Goal: Check status: Check status

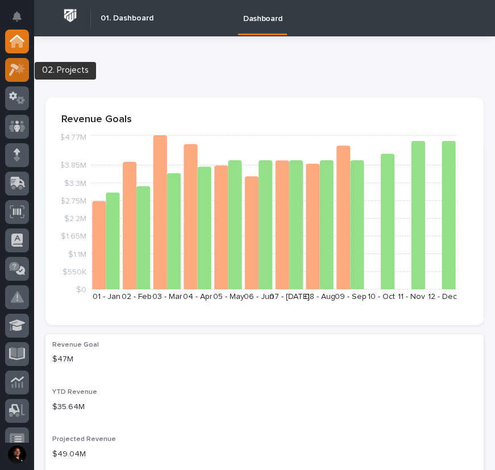
click at [16, 66] on icon at bounding box center [14, 70] width 10 height 12
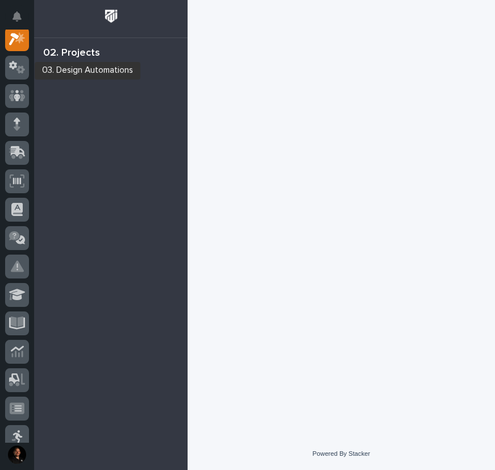
scroll to position [28, 0]
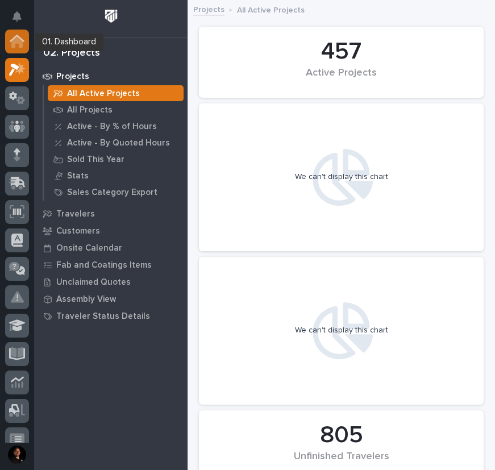
click at [20, 45] on icon at bounding box center [16, 41] width 11 height 11
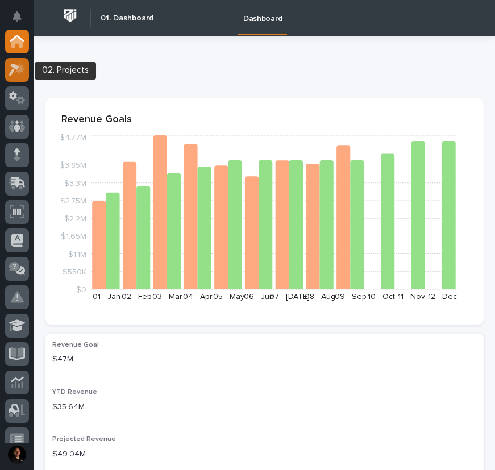
click at [13, 68] on icon at bounding box center [17, 69] width 16 height 13
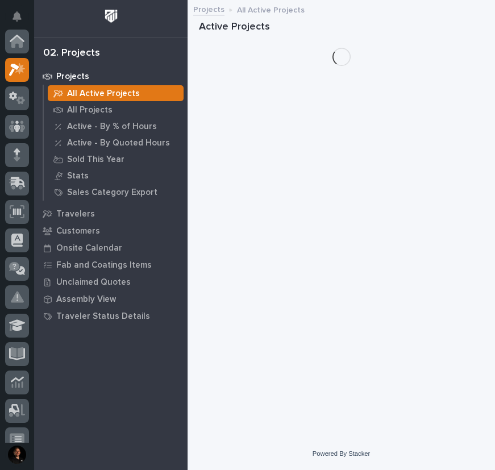
scroll to position [28, 0]
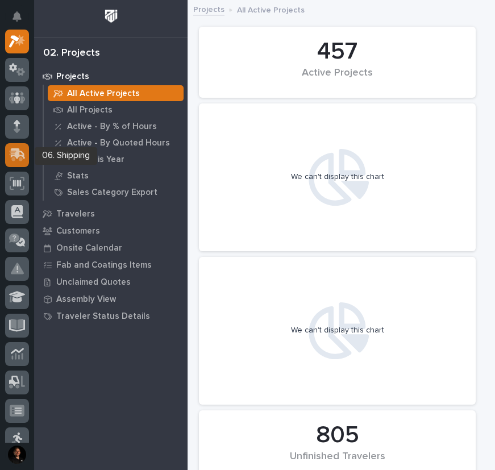
click at [14, 151] on icon at bounding box center [16, 156] width 14 height 11
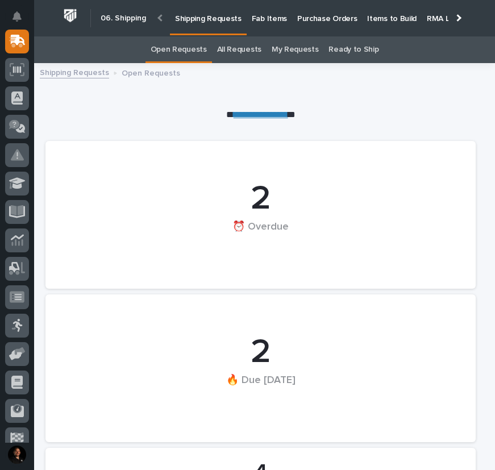
click at [80, 72] on link "Shipping Requests" at bounding box center [74, 71] width 69 height 13
click at [277, 17] on p "Fab Items" at bounding box center [269, 12] width 35 height 24
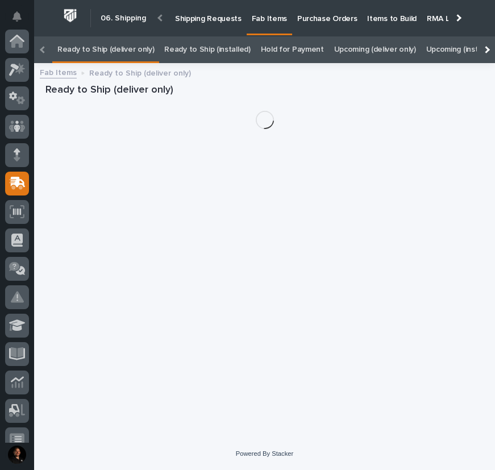
scroll to position [142, 0]
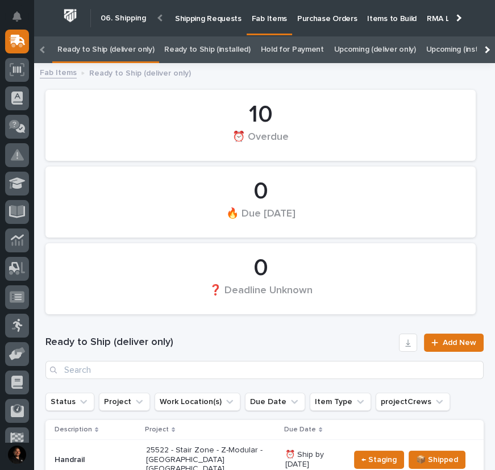
click at [196, 13] on p "Shipping Requests" at bounding box center [208, 12] width 66 height 24
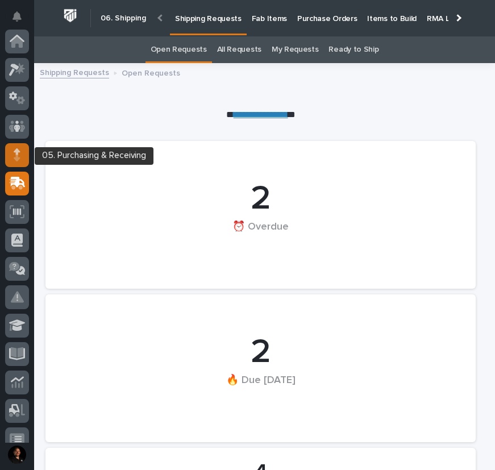
click at [18, 148] on icon at bounding box center [17, 151] width 7 height 6
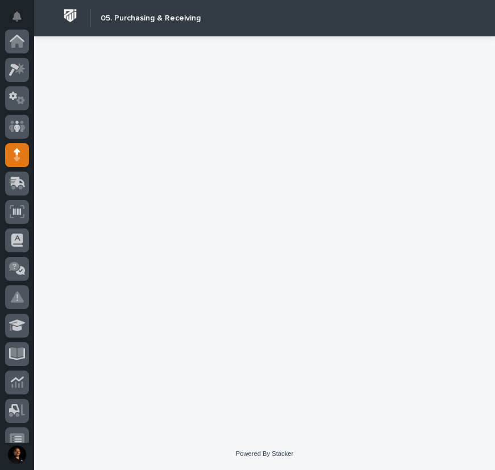
scroll to position [114, 0]
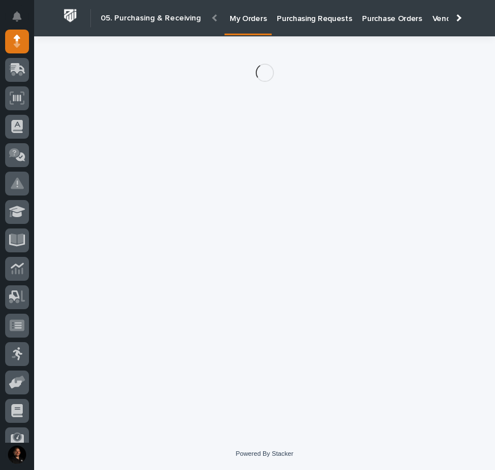
click at [365, 20] on p "Purchase Orders" at bounding box center [392, 12] width 60 height 24
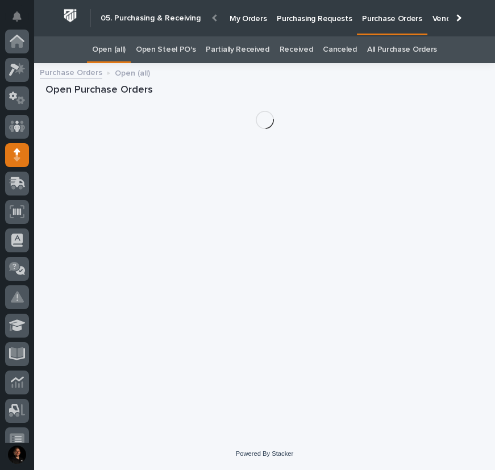
scroll to position [114, 0]
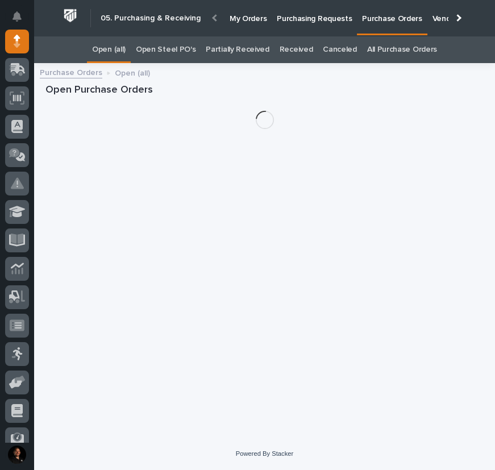
click at [381, 49] on link "All Purchase Orders" at bounding box center [402, 49] width 70 height 27
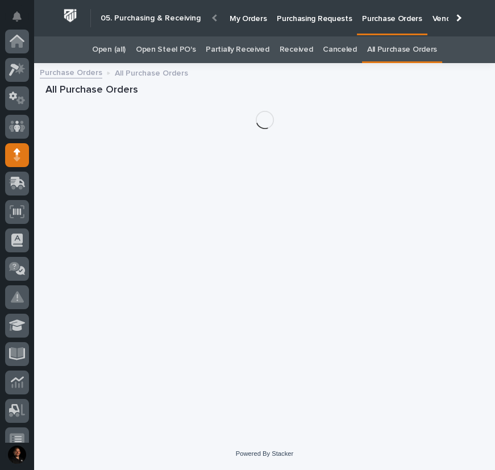
scroll to position [114, 0]
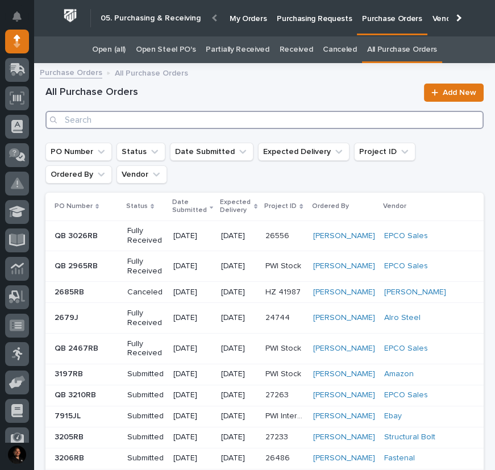
click at [254, 122] on input "Search" at bounding box center [264, 120] width 438 height 18
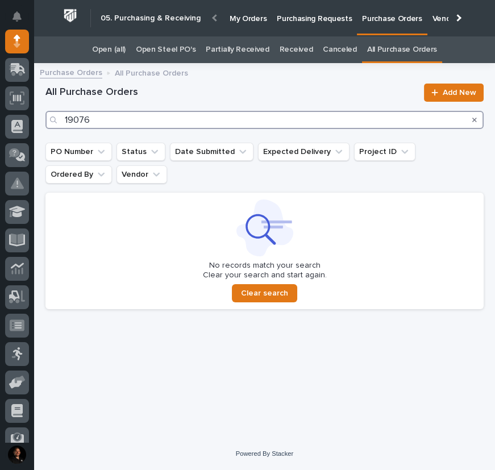
drag, startPoint x: 87, startPoint y: 123, endPoint x: 57, endPoint y: 120, distance: 29.7
click at [57, 120] on div "19076" at bounding box center [264, 120] width 438 height 18
type input "19075"
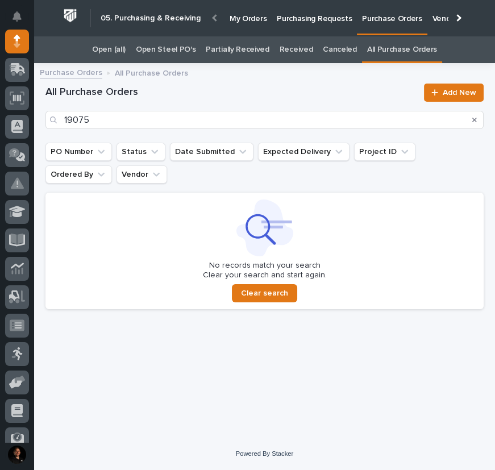
click at [76, 68] on link "Purchase Orders" at bounding box center [71, 71] width 62 height 13
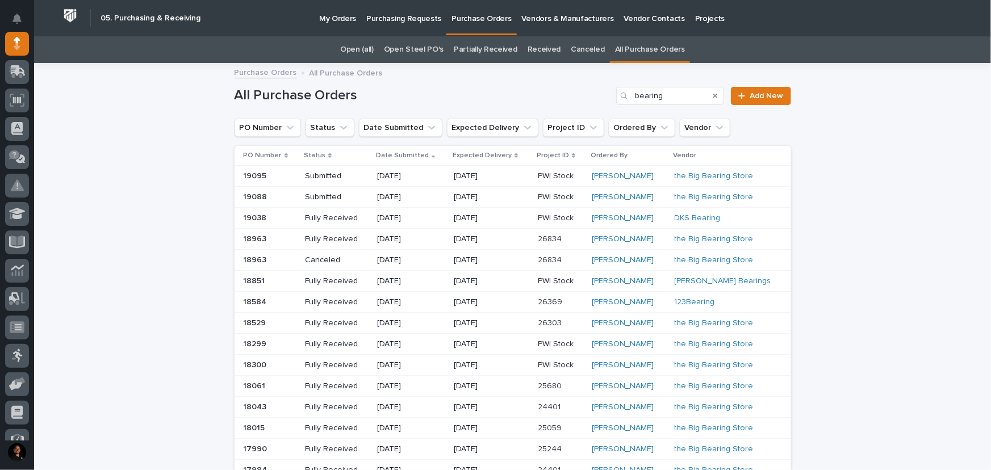
click at [120, 247] on div "Loading... Saving… Loading... Saving… All Purchase Orders bearing Add New PO Nu…" at bounding box center [512, 478] width 957 height 829
click at [12, 14] on icon "Notifications" at bounding box center [16, 19] width 9 height 10
click at [182, 347] on div "Loading... Saving… Loading... Saving… All Purchase Orders bearing Add New PO Nu…" at bounding box center [512, 478] width 957 height 829
click at [341, 16] on p "My Orders" at bounding box center [337, 12] width 37 height 24
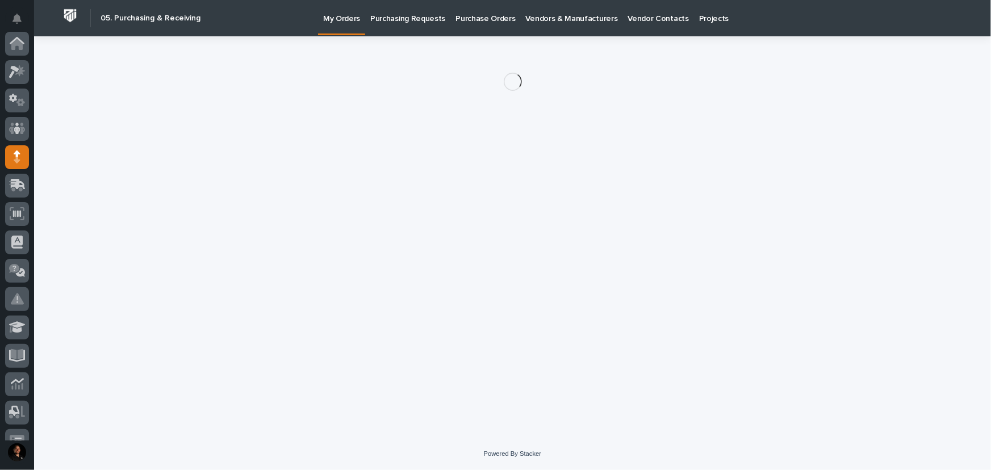
scroll to position [114, 0]
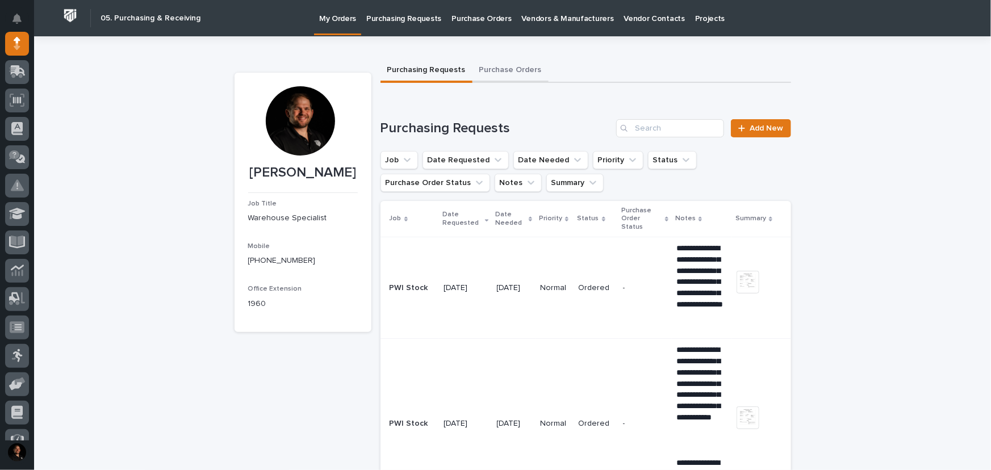
click at [495, 70] on button "Purchase Orders" at bounding box center [511, 71] width 76 height 24
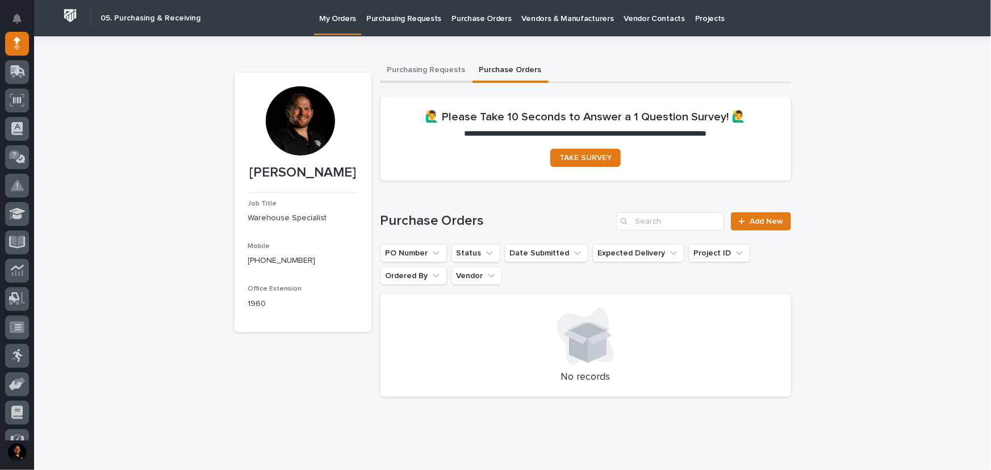
click at [422, 73] on button "Purchasing Requests" at bounding box center [427, 71] width 92 height 24
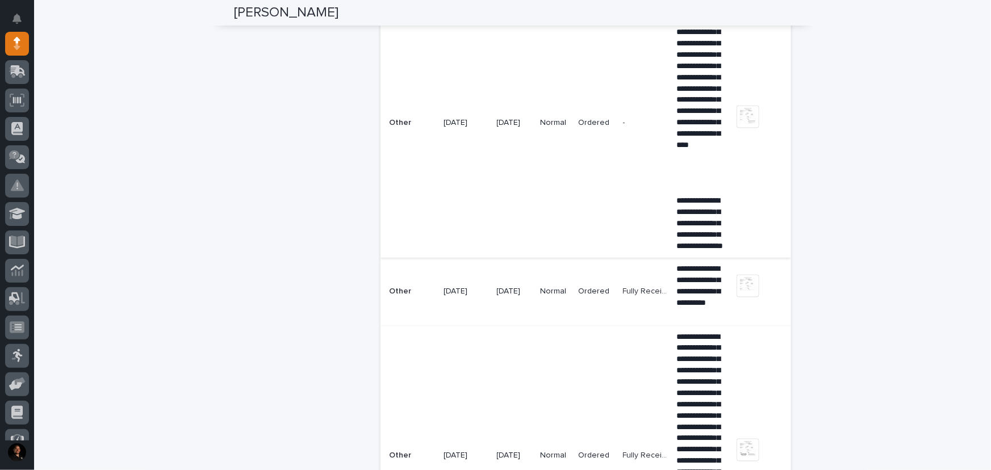
scroll to position [826, 0]
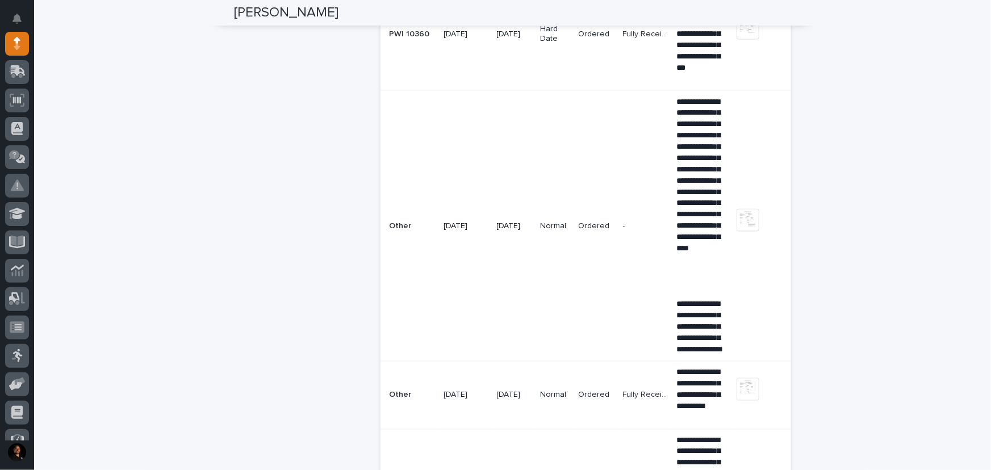
click at [619, 251] on td "- -" at bounding box center [645, 225] width 53 height 271
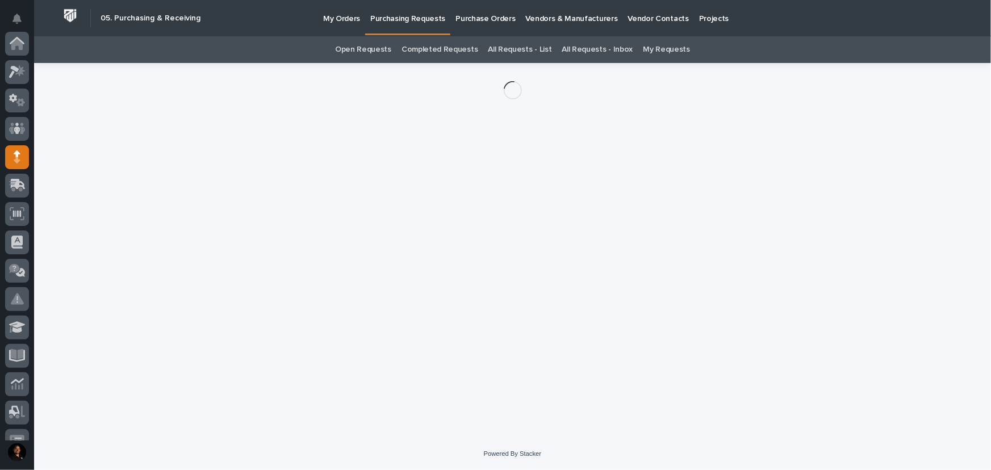
scroll to position [114, 0]
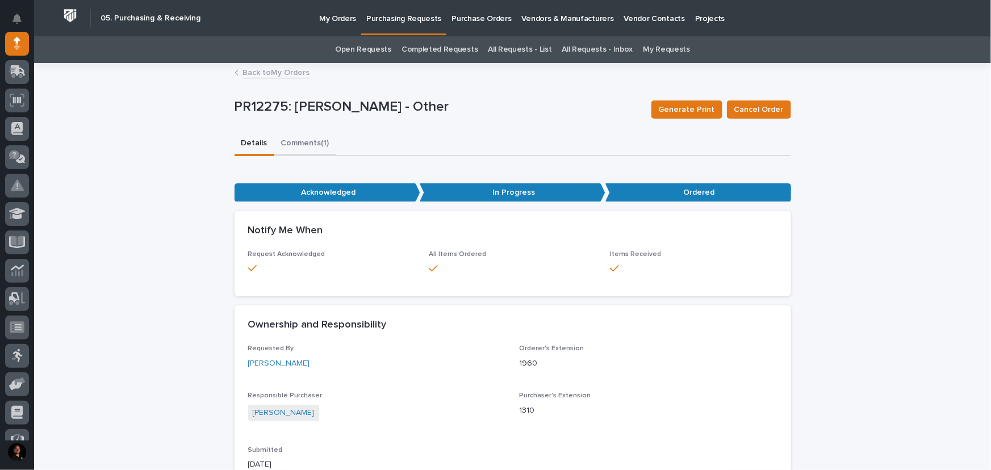
click at [302, 145] on button "Comments (1)" at bounding box center [305, 144] width 62 height 24
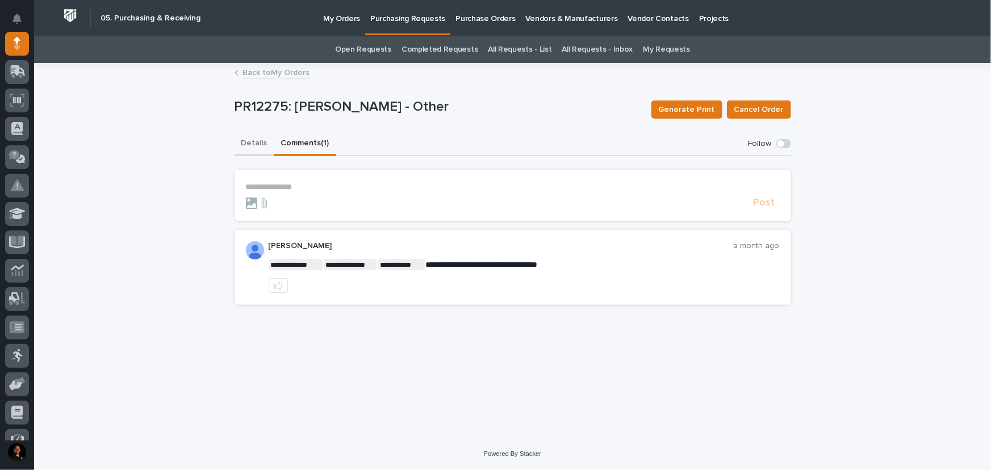
click at [255, 148] on button "Details" at bounding box center [255, 144] width 40 height 24
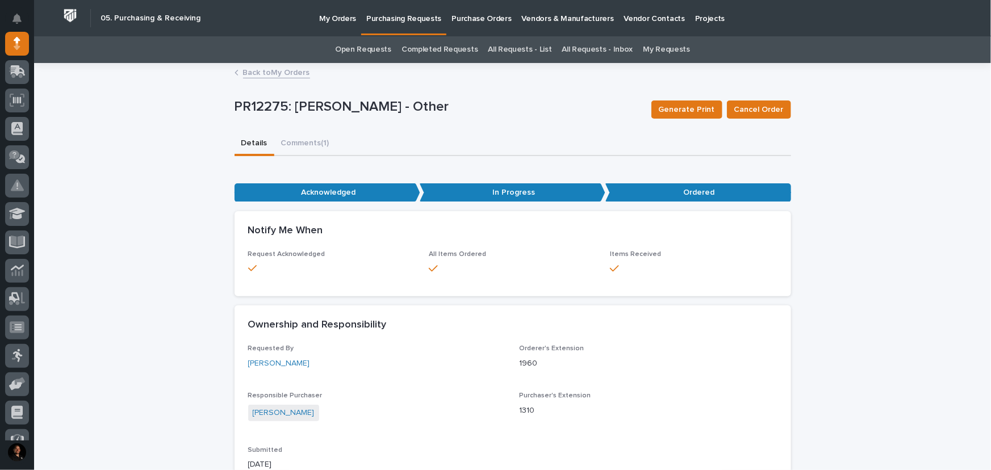
click at [297, 72] on link "Back to My Orders" at bounding box center [276, 71] width 67 height 13
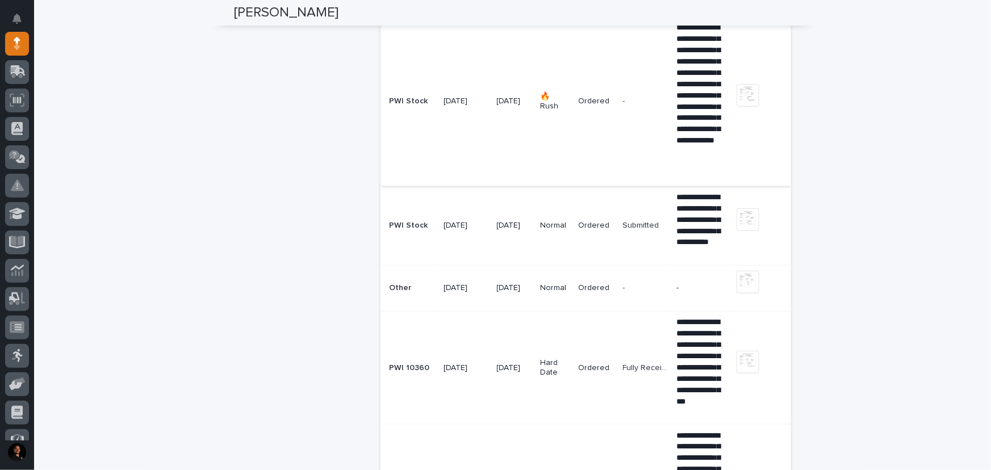
scroll to position [516, 0]
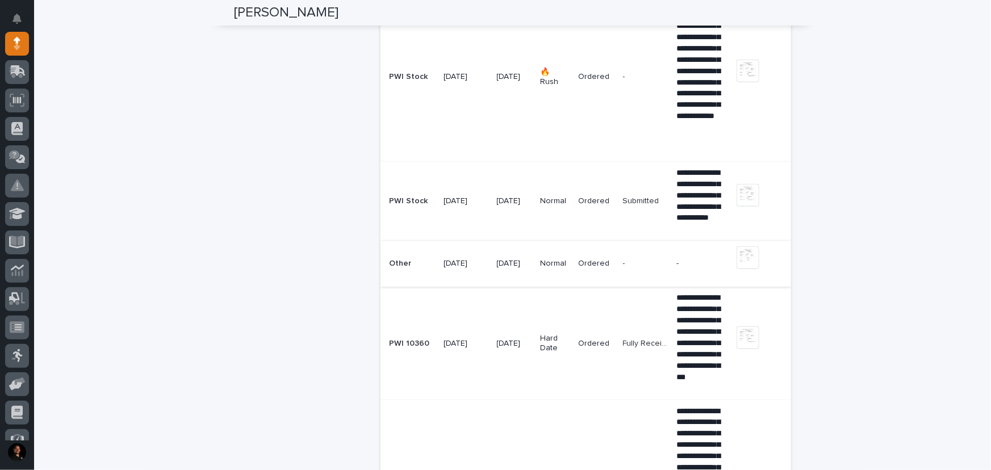
click at [746, 260] on img at bounding box center [748, 258] width 23 height 23
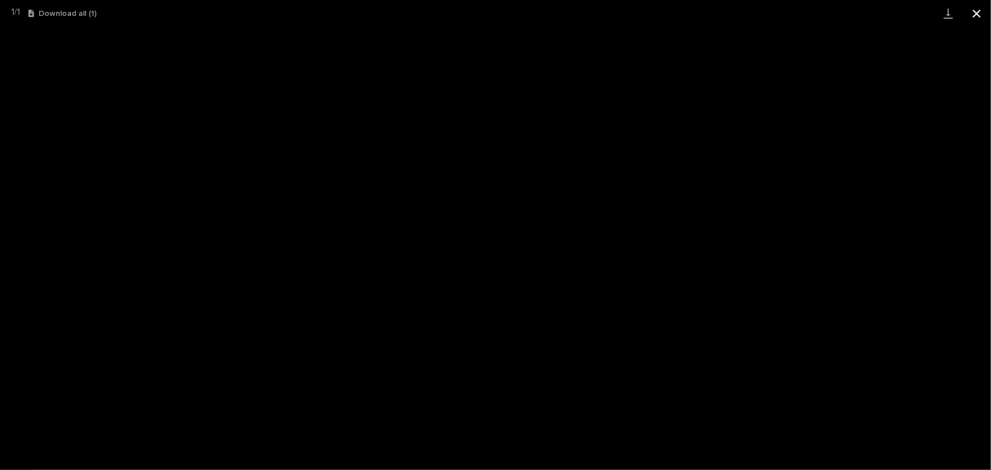
click at [982, 12] on button "Close gallery" at bounding box center [977, 13] width 28 height 27
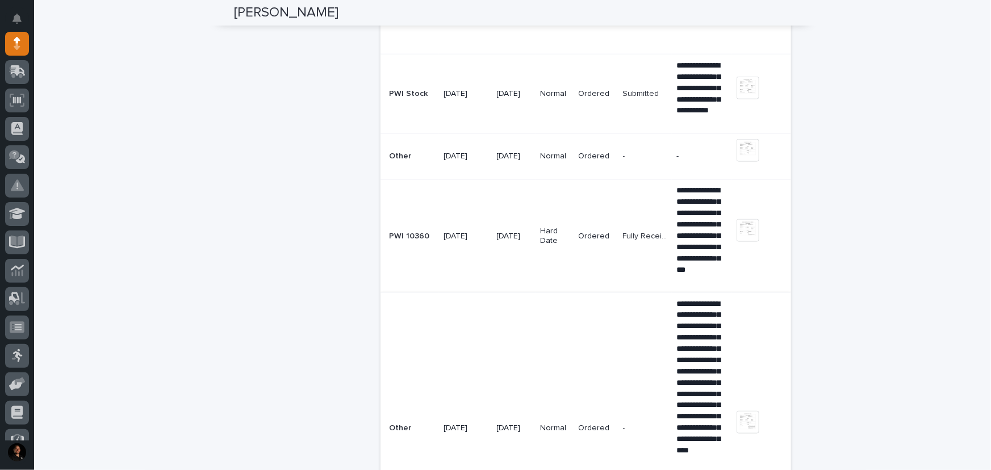
scroll to position [619, 0]
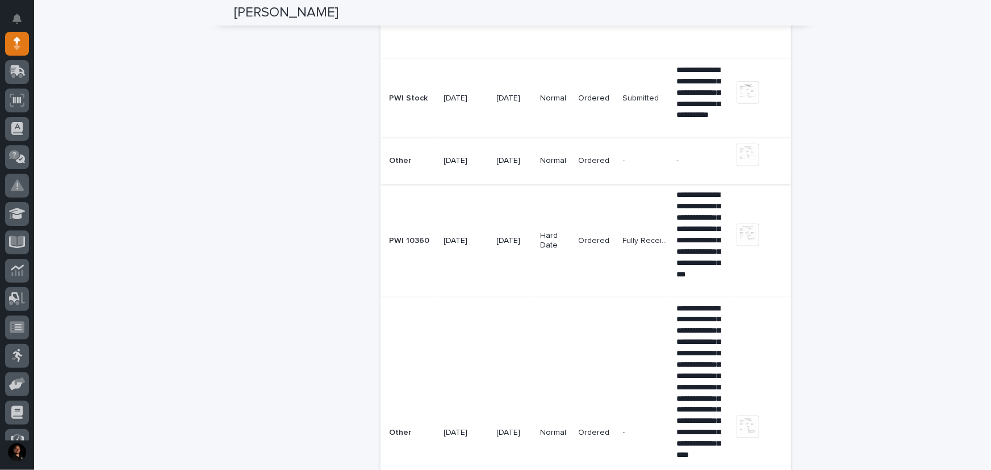
click at [751, 146] on img at bounding box center [748, 155] width 23 height 23
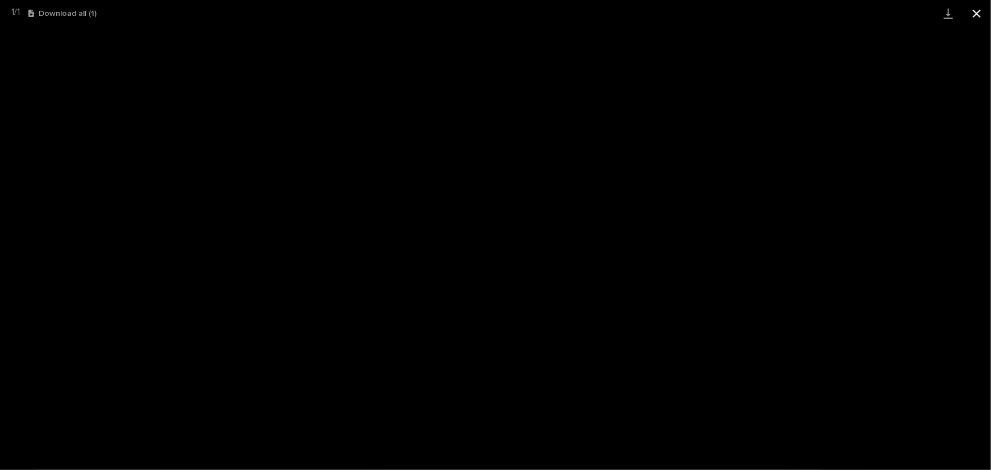
click at [981, 19] on button "Close gallery" at bounding box center [977, 13] width 28 height 27
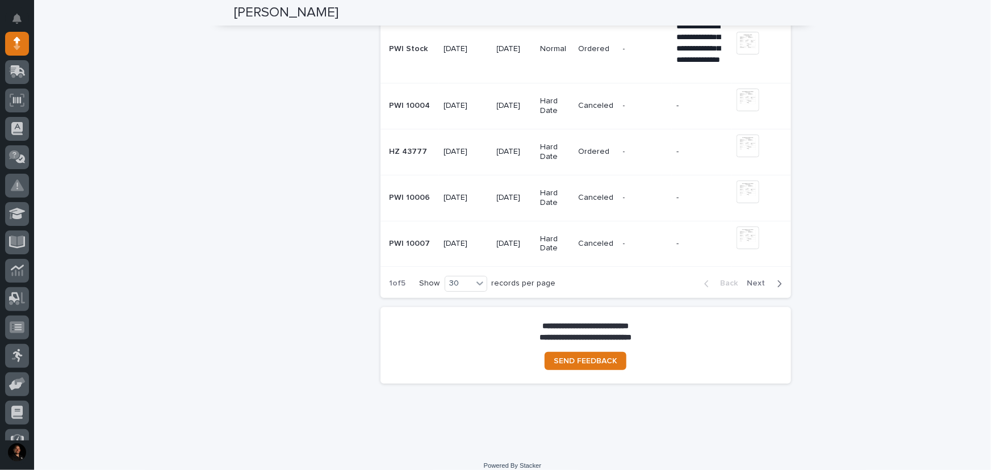
scroll to position [3323, 0]
